Goal: Task Accomplishment & Management: Manage account settings

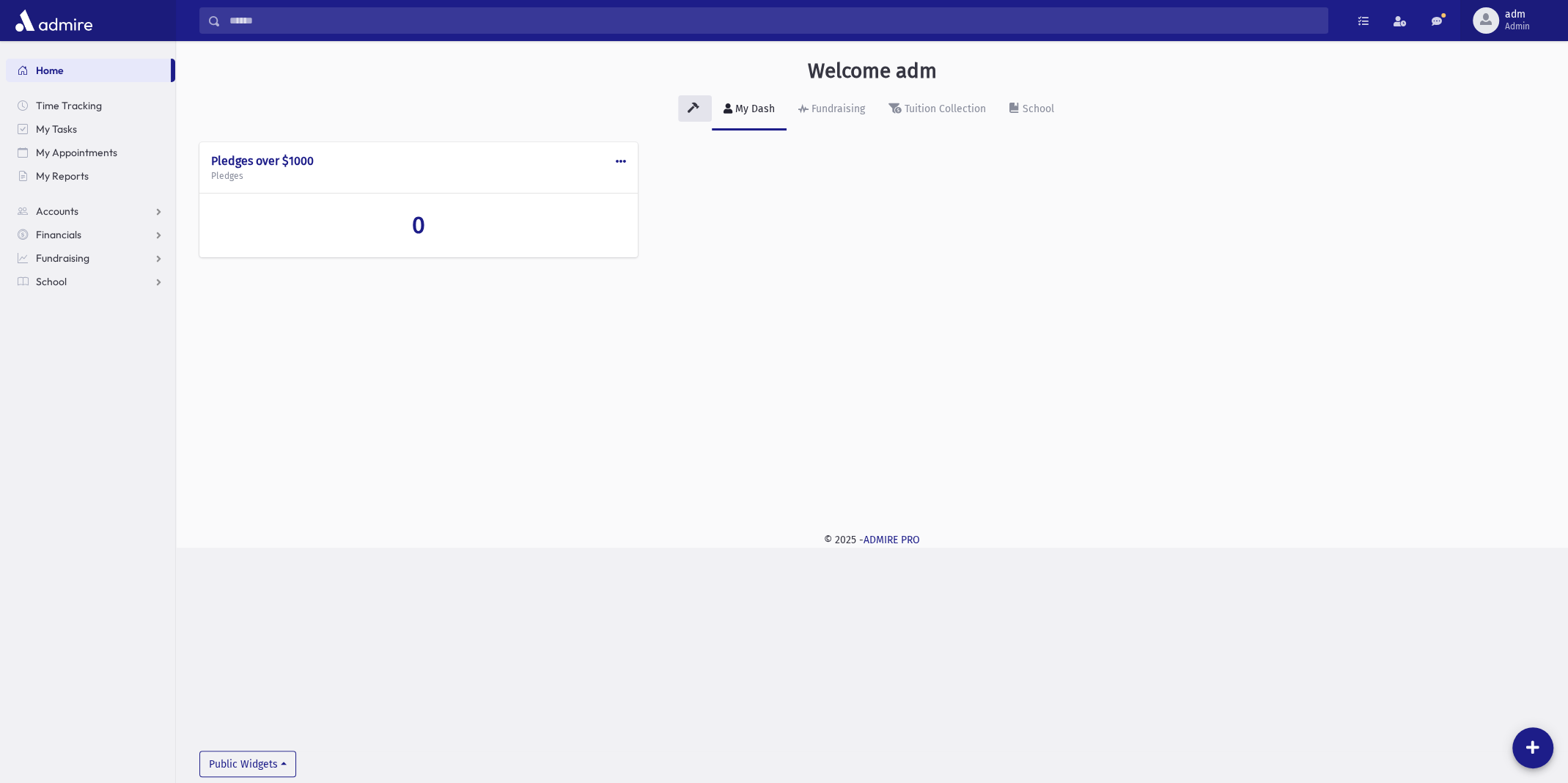
click at [1519, 12] on span "adm" at bounding box center [1517, 15] width 25 height 12
click at [1507, 212] on link "Manage Logins" at bounding box center [1506, 216] width 117 height 27
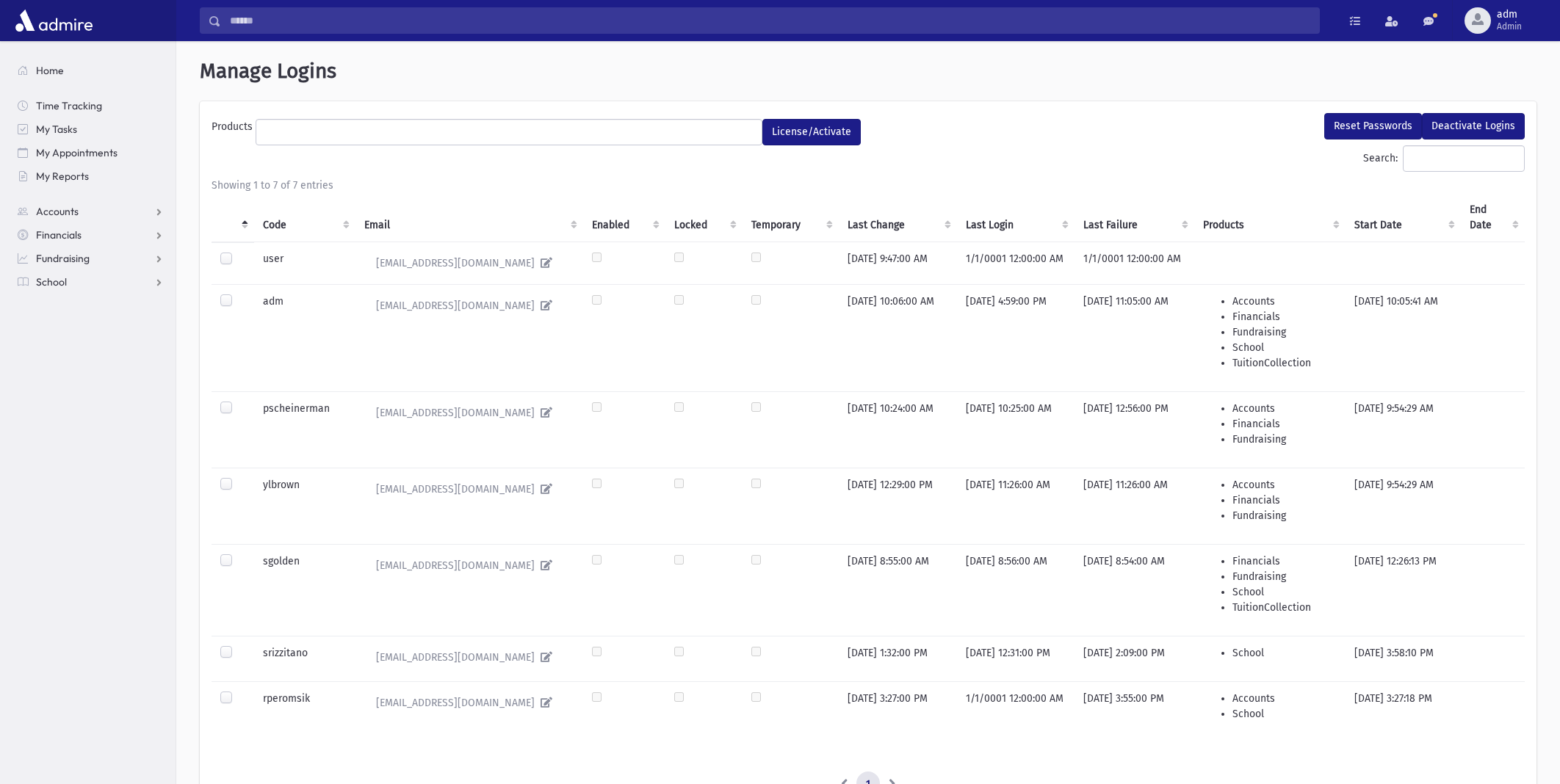
select select
click at [238, 645] on label at bounding box center [238, 645] width 0 height 0
click at [1376, 125] on button "Reset Passwords" at bounding box center [1373, 126] width 98 height 27
select select
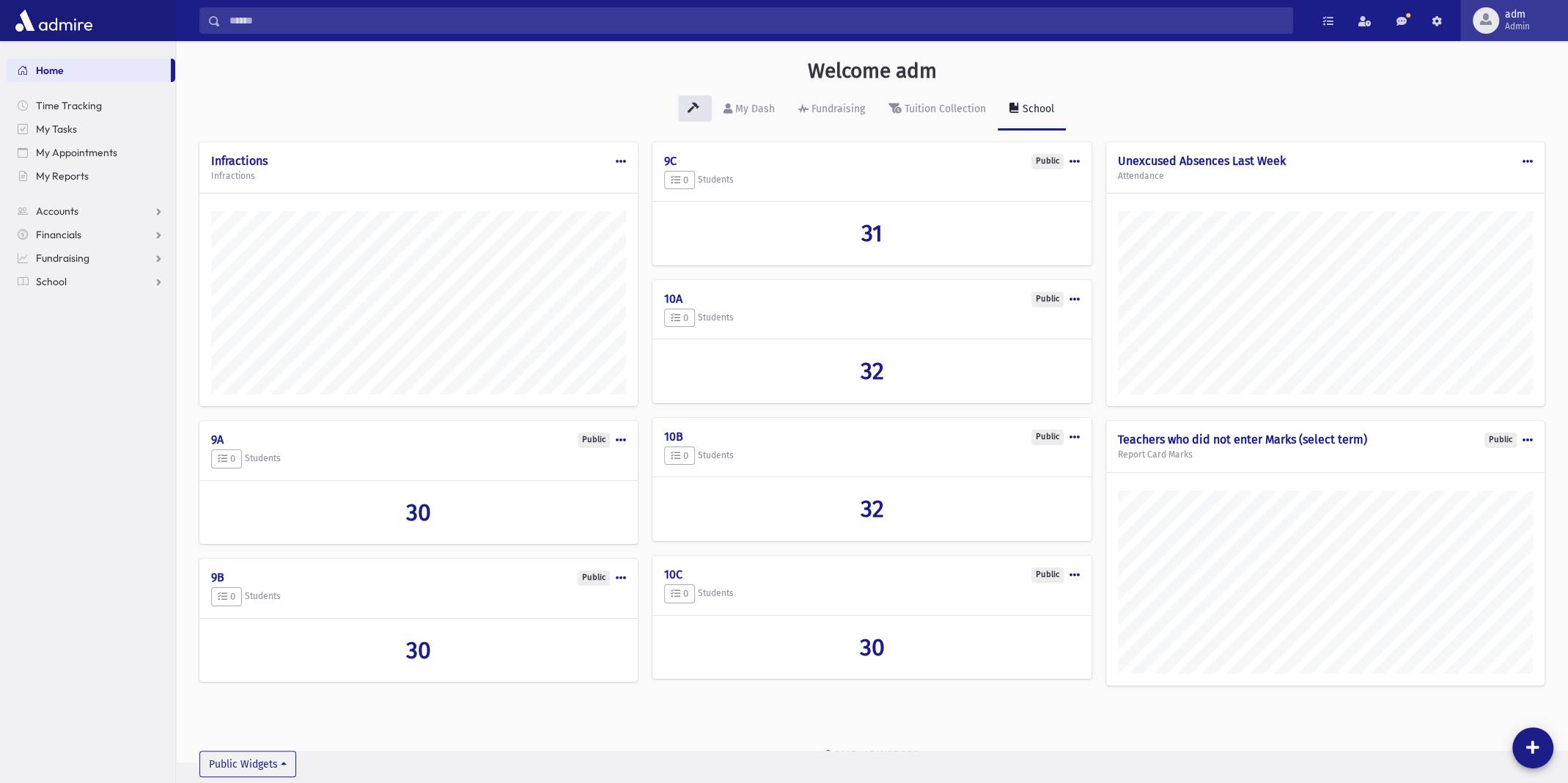
scroll to position [721, 1391]
click at [1505, 15] on span "adm" at bounding box center [1517, 15] width 25 height 12
click at [1525, 213] on link "Manage Logins" at bounding box center [1506, 216] width 117 height 27
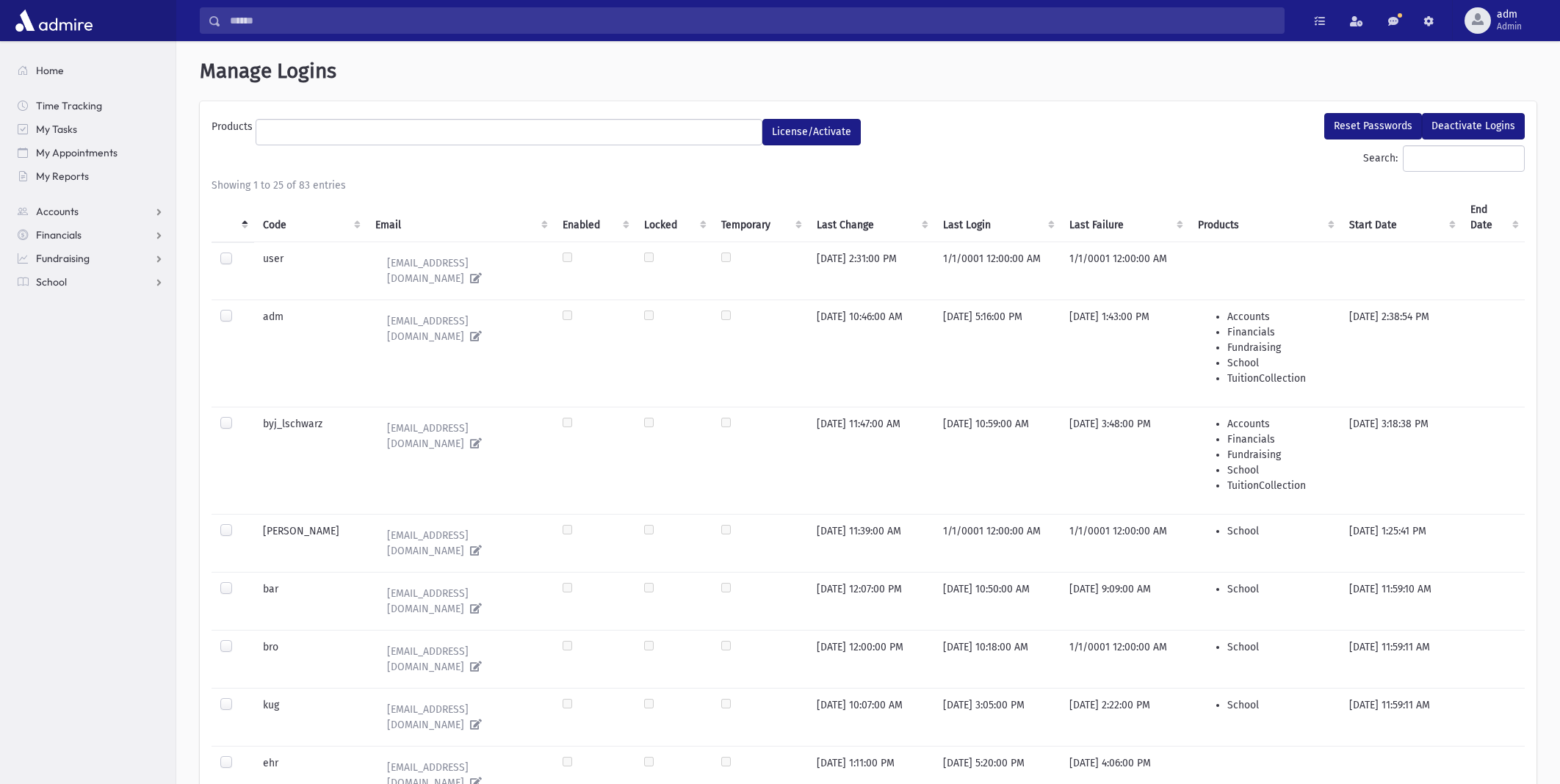
select select
click at [1503, 19] on span "adm" at bounding box center [1509, 15] width 25 height 12
click at [1486, 183] on link "Create Logins" at bounding box center [1497, 189] width 117 height 27
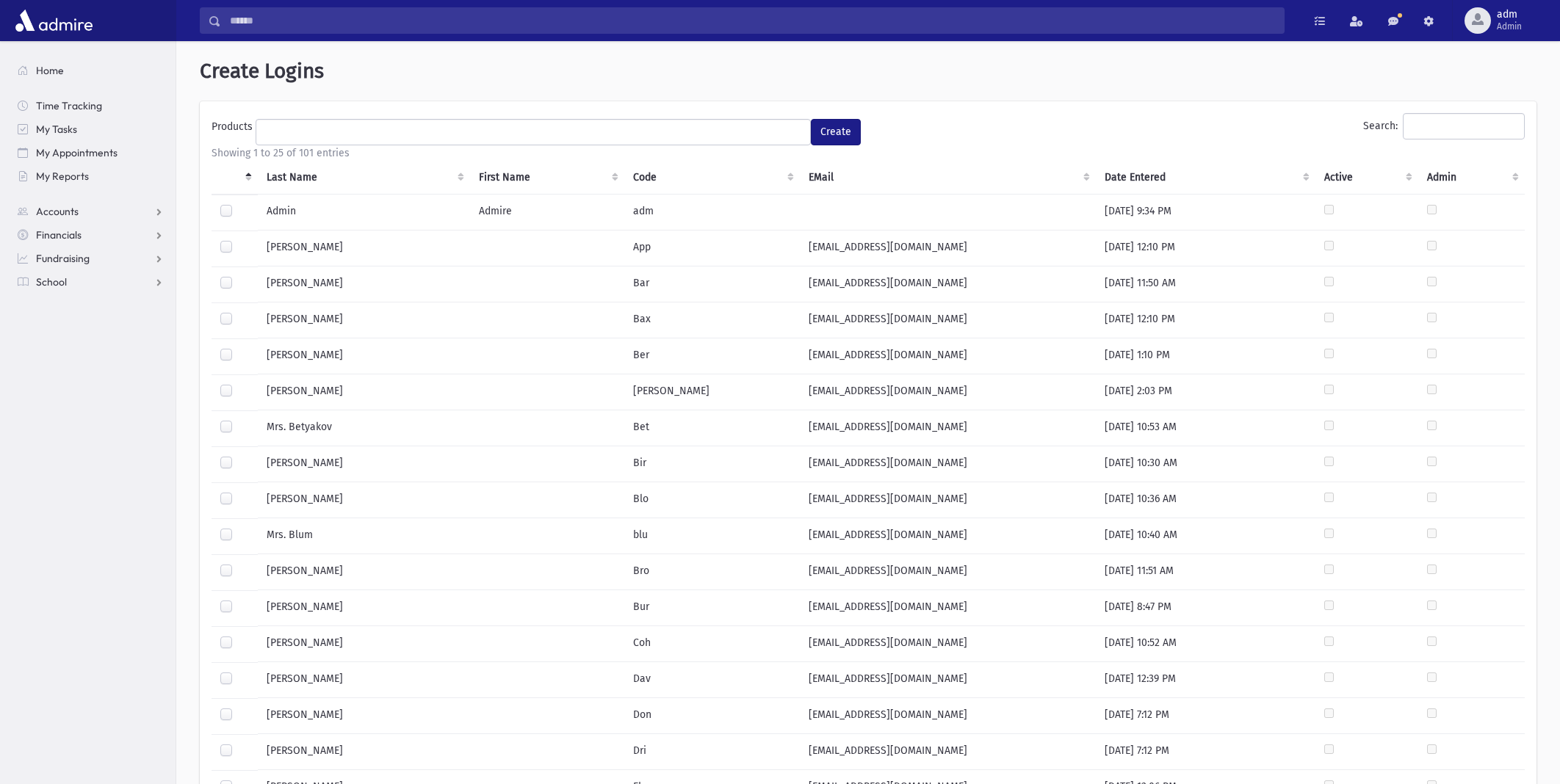
select select
click at [1408, 131] on input "Search:" at bounding box center [1463, 126] width 122 height 27
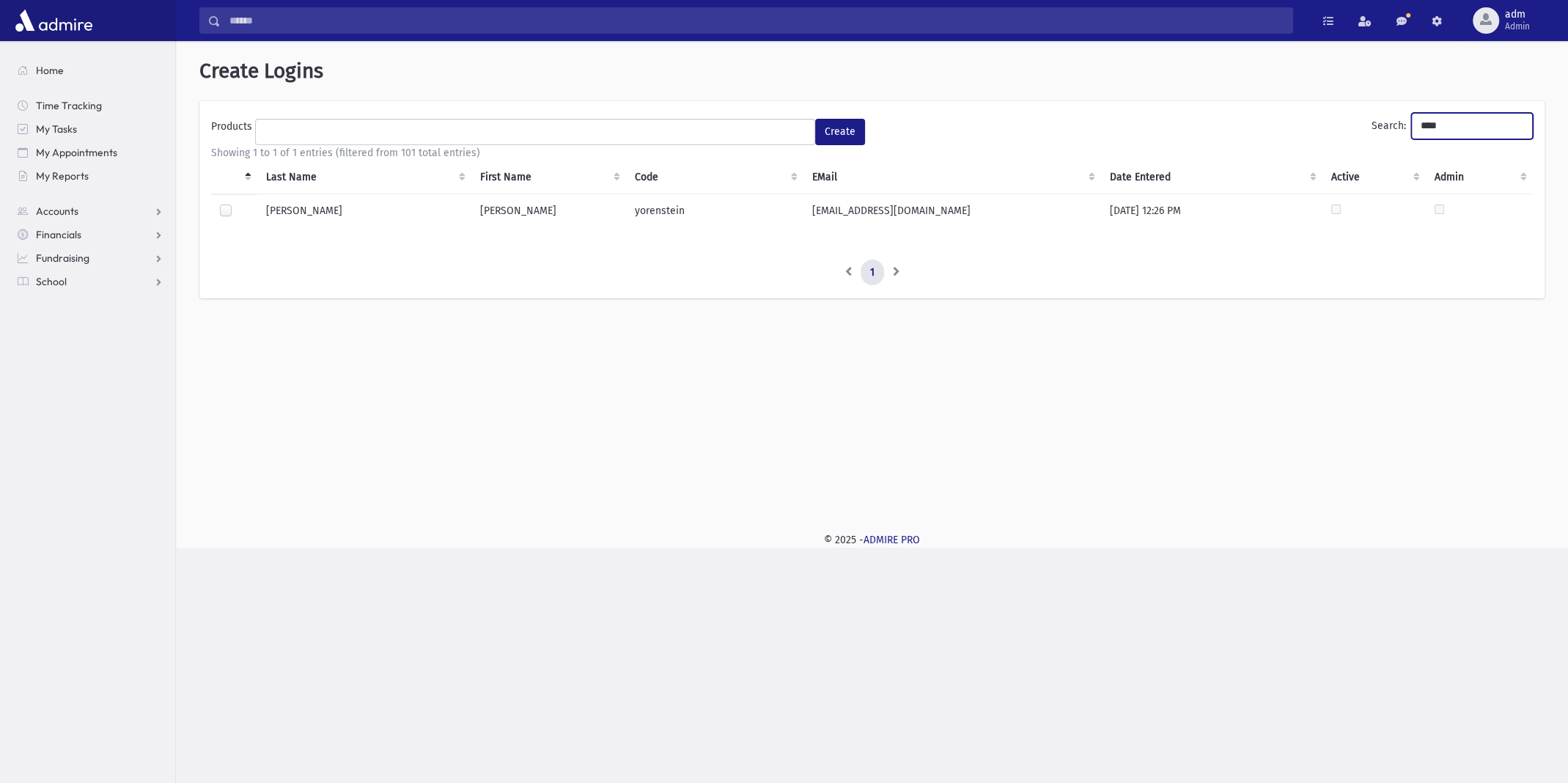
type input "****"
click at [238, 204] on label at bounding box center [238, 204] width 0 height 0
click at [469, 126] on ul at bounding box center [535, 131] width 559 height 22
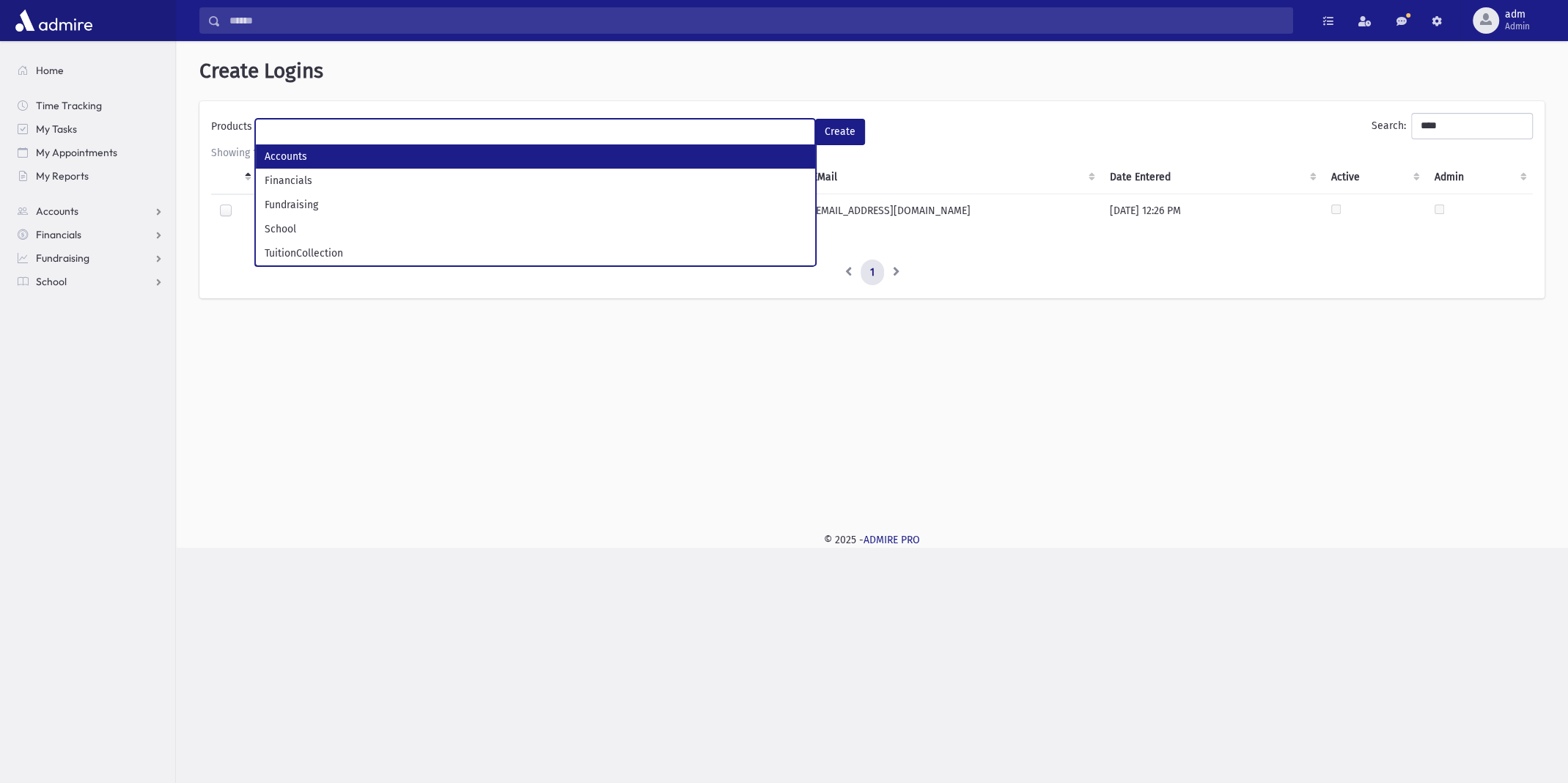
select select "*"
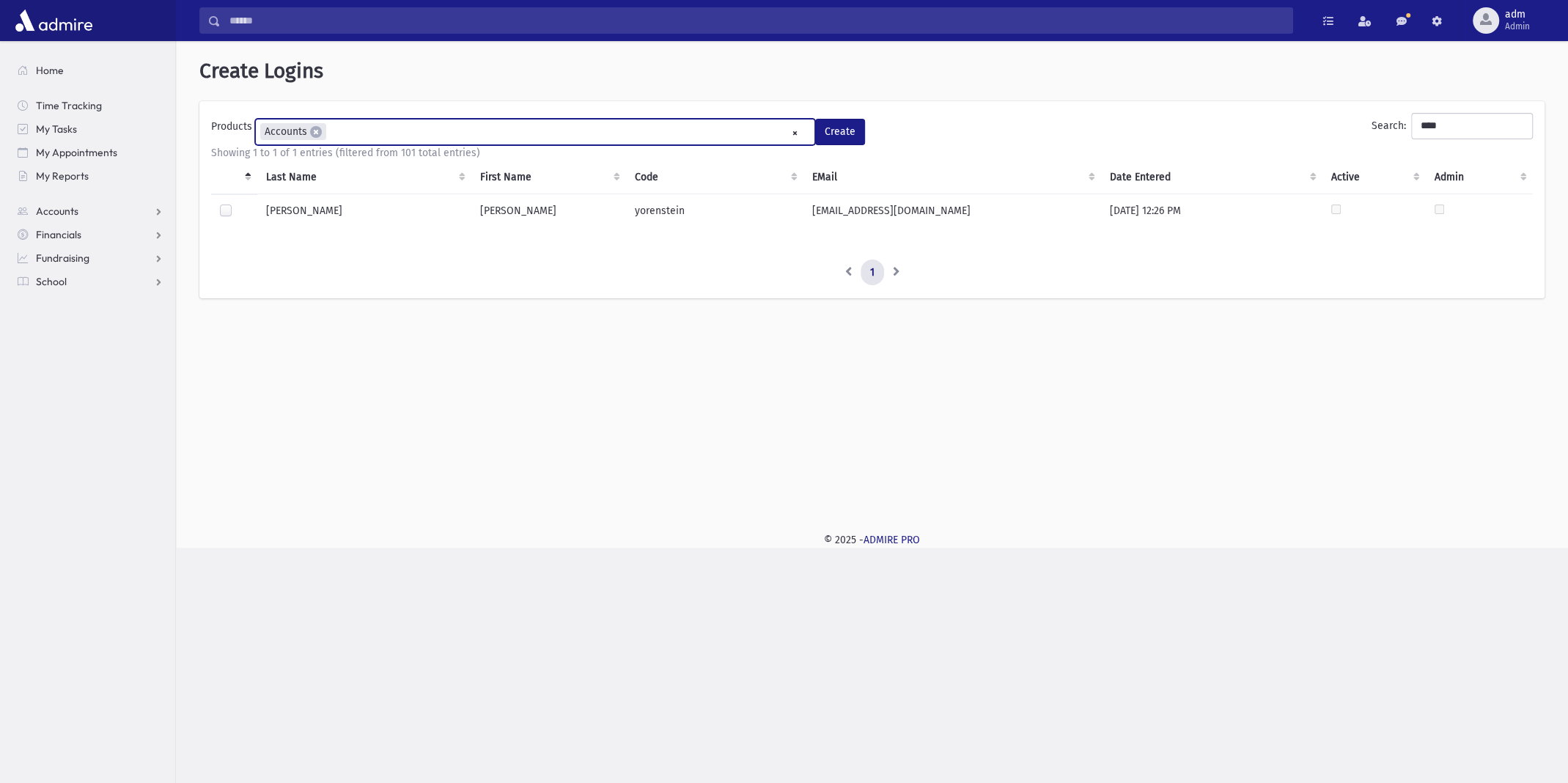
click at [459, 131] on ul "× × Accounts" at bounding box center [535, 132] width 559 height 24
click at [445, 132] on ul "× × Accounts × School" at bounding box center [535, 132] width 559 height 24
click at [487, 126] on ul "× × Accounts × Financials × School" at bounding box center [535, 132] width 559 height 24
click at [848, 132] on button "Create" at bounding box center [840, 132] width 50 height 27
